Goal: Complete application form

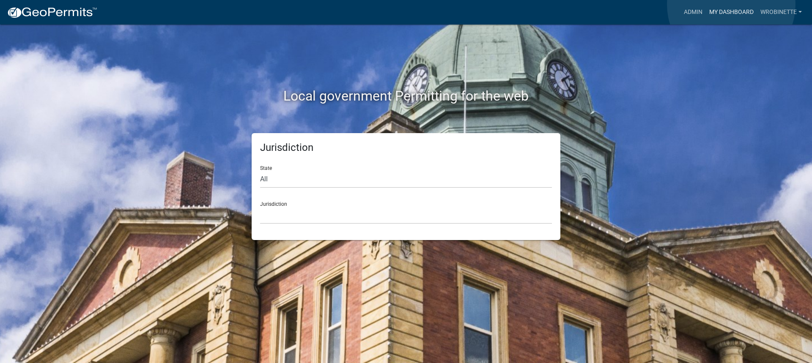
click at [731, 6] on link "My Dashboard" at bounding box center [731, 12] width 51 height 16
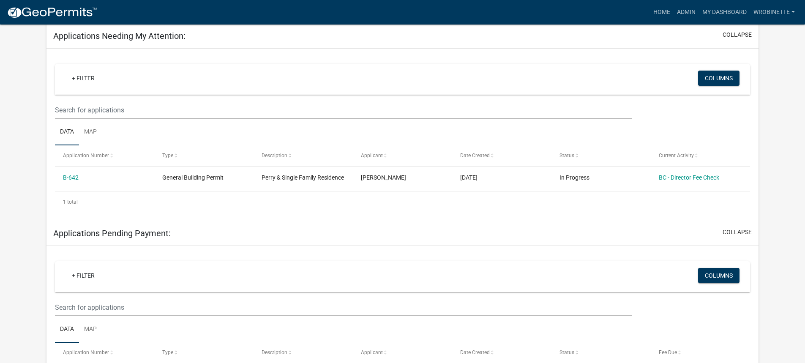
scroll to position [127, 0]
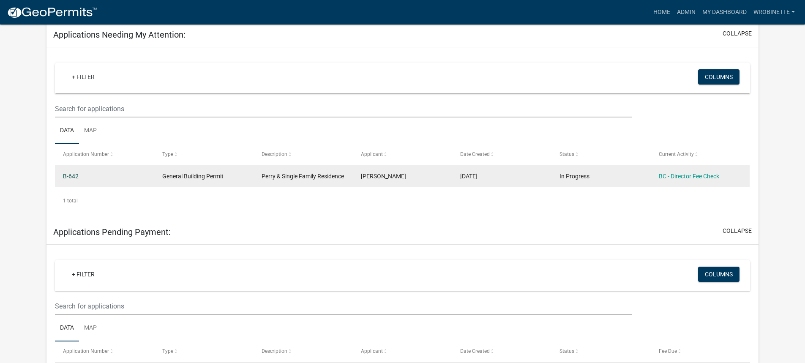
click at [74, 175] on link "B-642" at bounding box center [71, 176] width 16 height 7
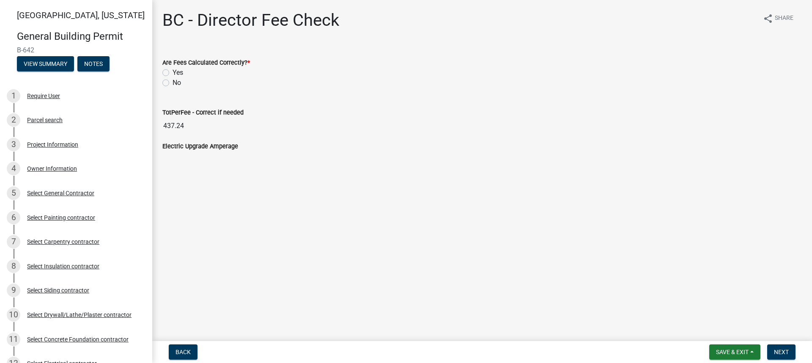
click at [172, 74] on label "Yes" at bounding box center [177, 73] width 11 height 10
click at [172, 73] on input "Yes" at bounding box center [174, 70] width 5 height 5
radio input "true"
click at [782, 350] on span "Next" at bounding box center [781, 352] width 15 height 7
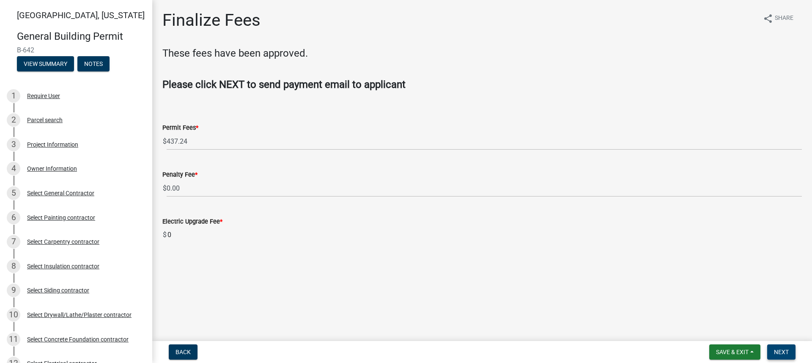
click at [782, 352] on span "Next" at bounding box center [781, 352] width 15 height 7
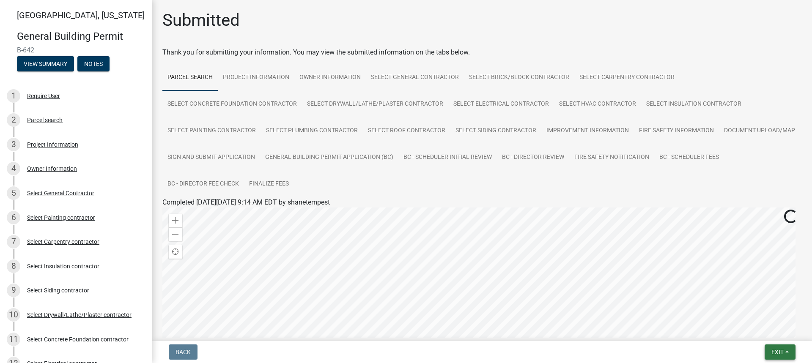
click at [777, 354] on span "Exit" at bounding box center [777, 352] width 12 height 7
click at [751, 330] on button "Save & Exit" at bounding box center [762, 330] width 68 height 20
